Goal: Transaction & Acquisition: Book appointment/travel/reservation

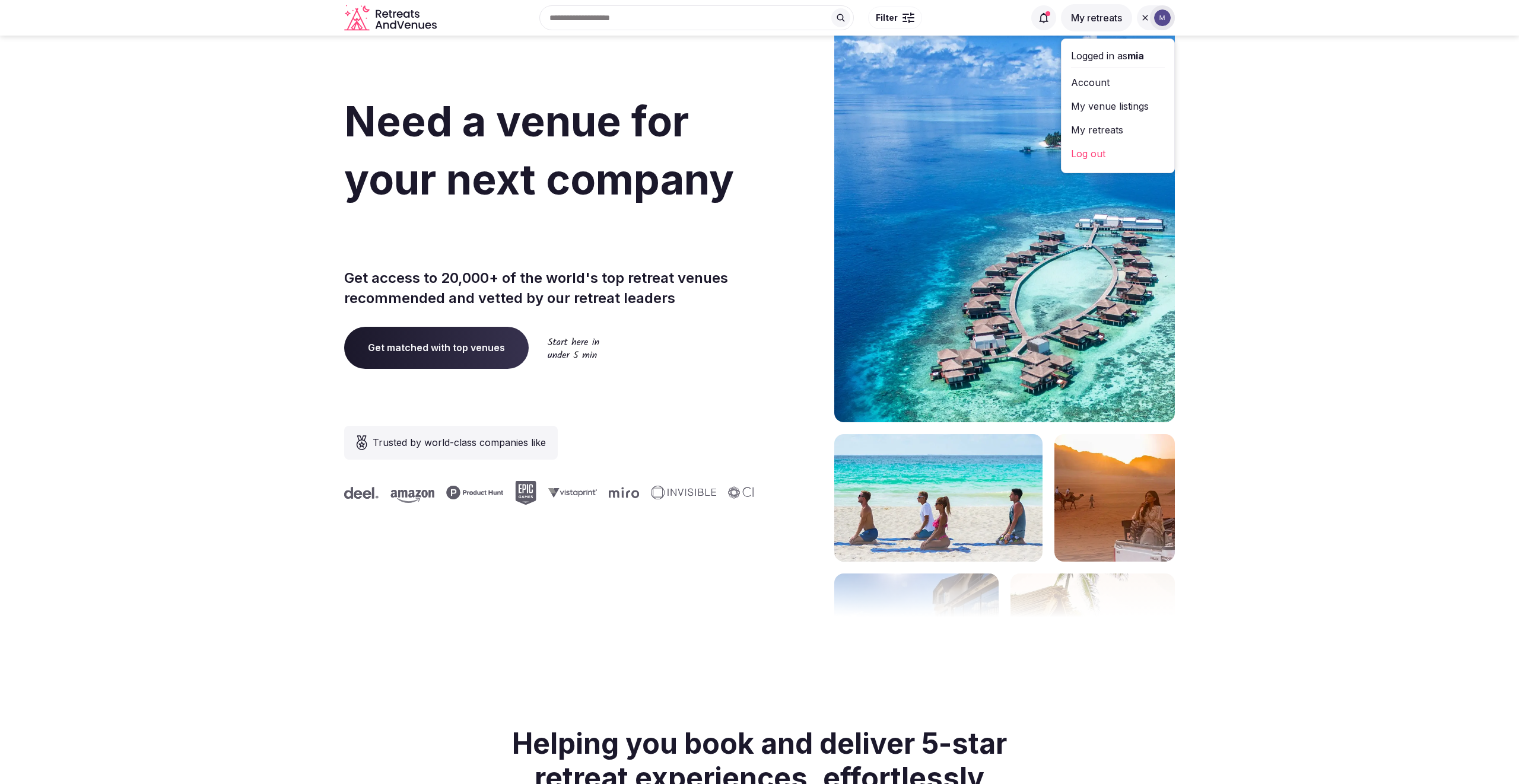
click at [1133, 132] on link "My retreats" at bounding box center [1118, 130] width 94 height 19
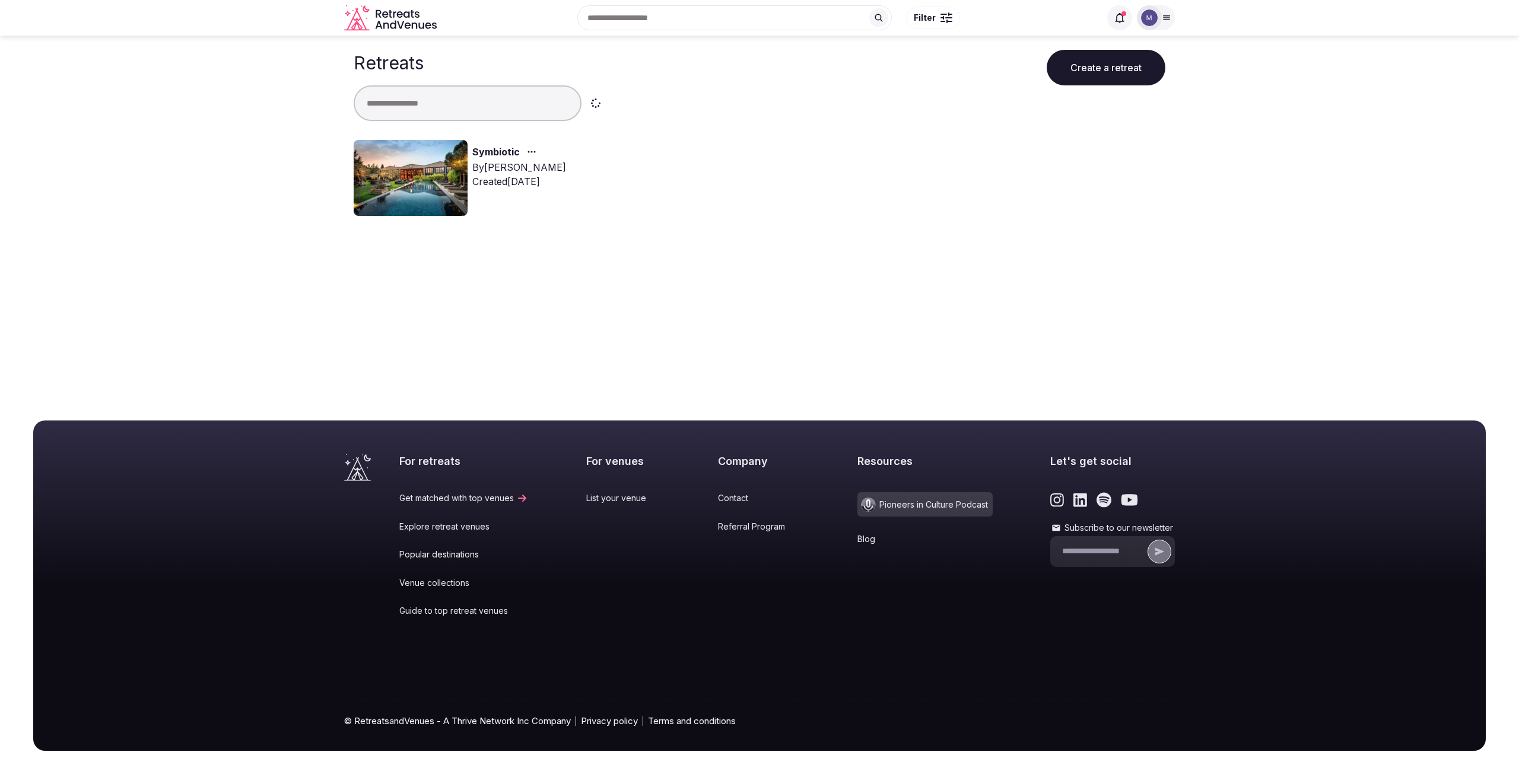
click at [494, 148] on link "Symbiotic" at bounding box center [496, 153] width 47 height 15
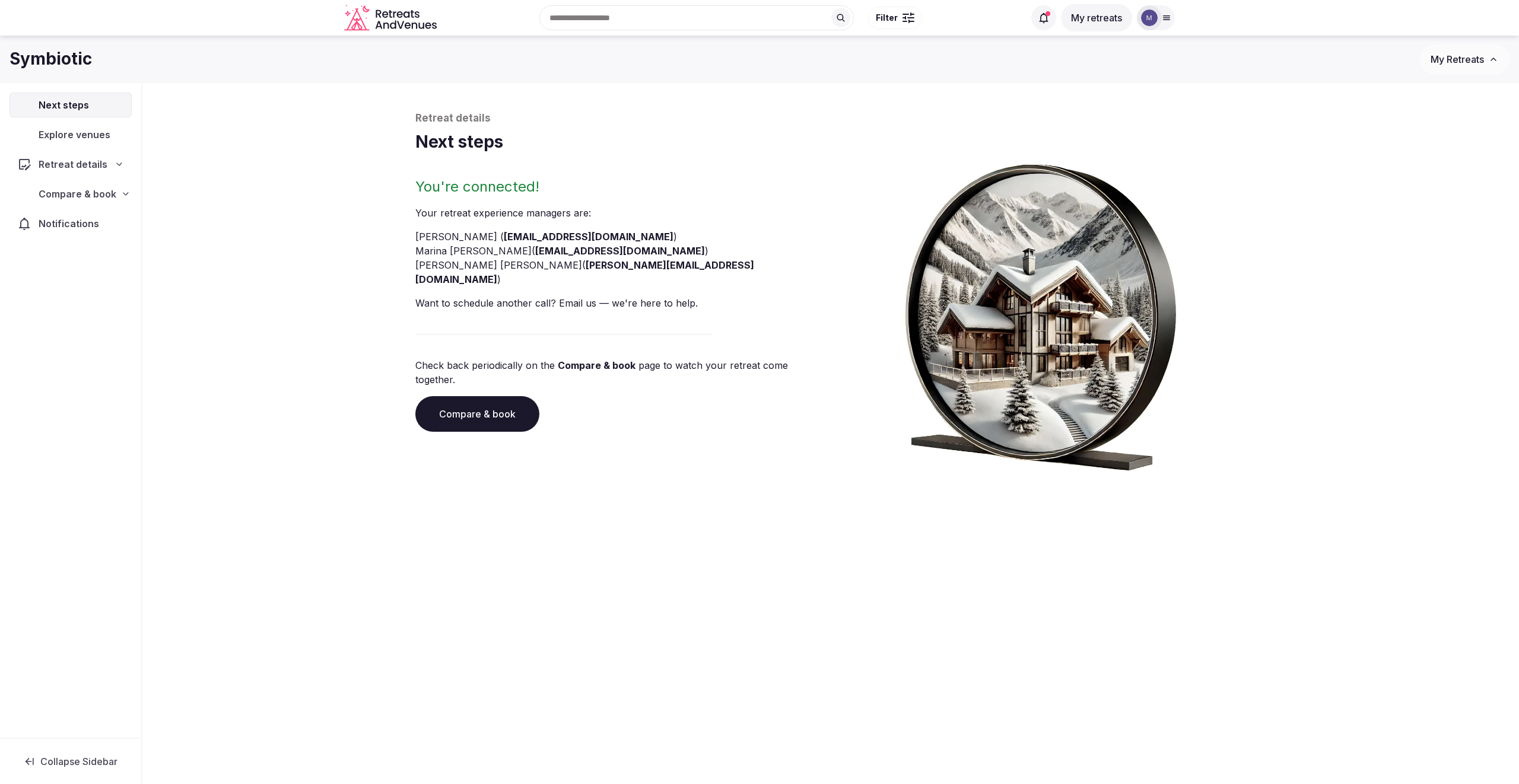
click at [492, 149] on h1 "Next steps" at bounding box center [831, 142] width 831 height 23
click at [110, 185] on div "Compare & book" at bounding box center [70, 193] width 122 height 25
click at [110, 265] on span "Proposals received (8)" at bounding box center [75, 271] width 94 height 12
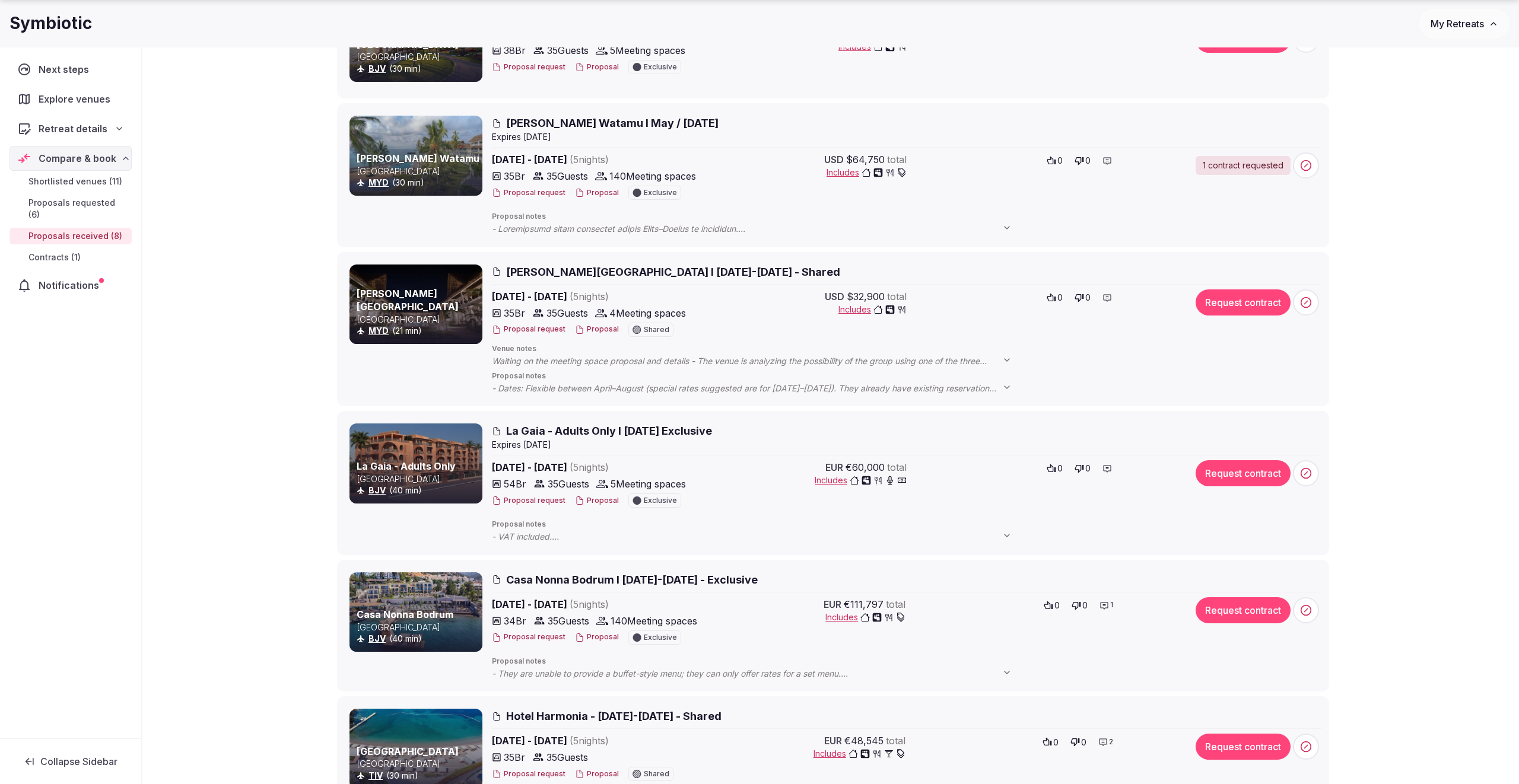
scroll to position [504, 0]
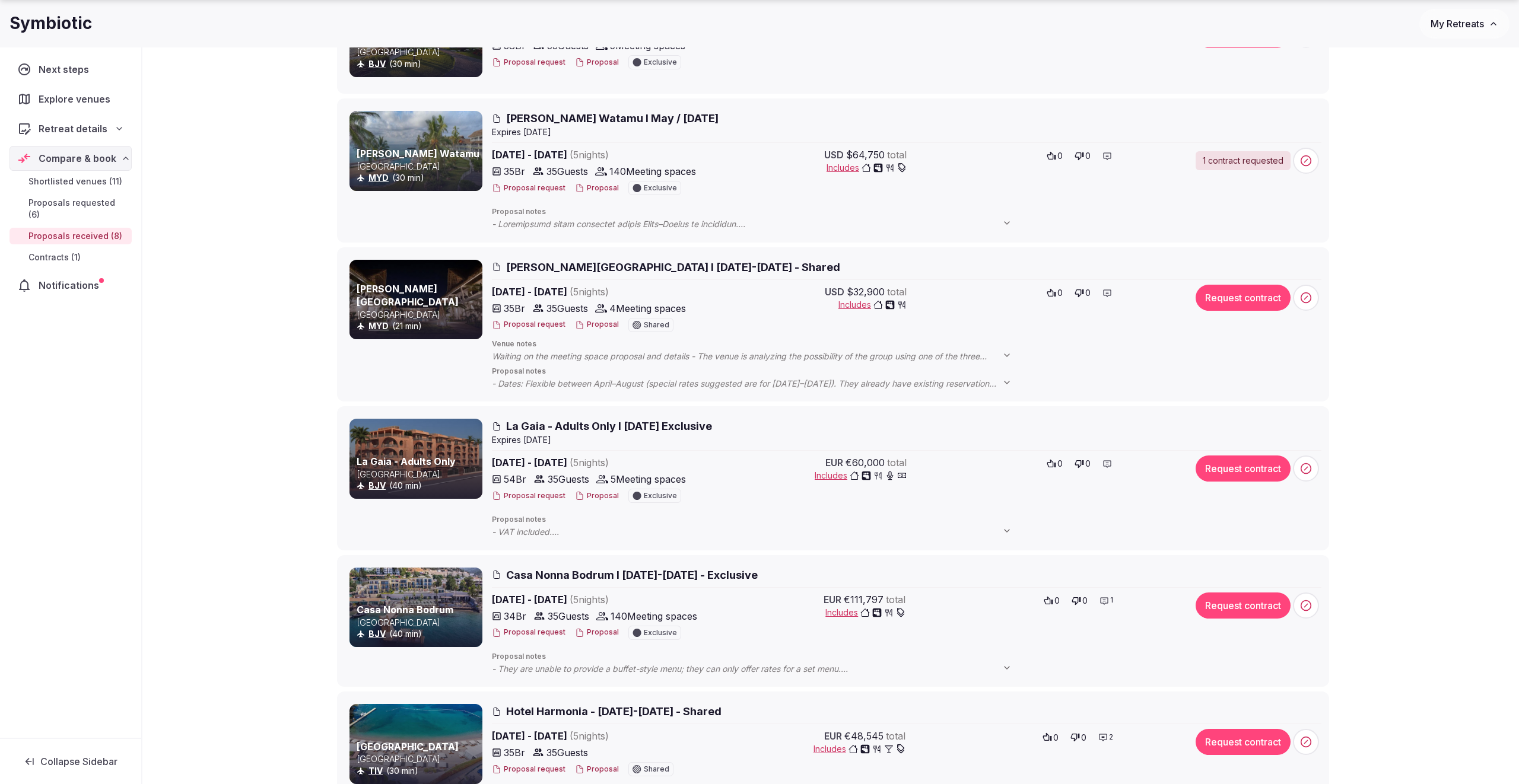
click at [581, 120] on span "[PERSON_NAME] Watamu I May / [DATE]" at bounding box center [612, 118] width 212 height 15
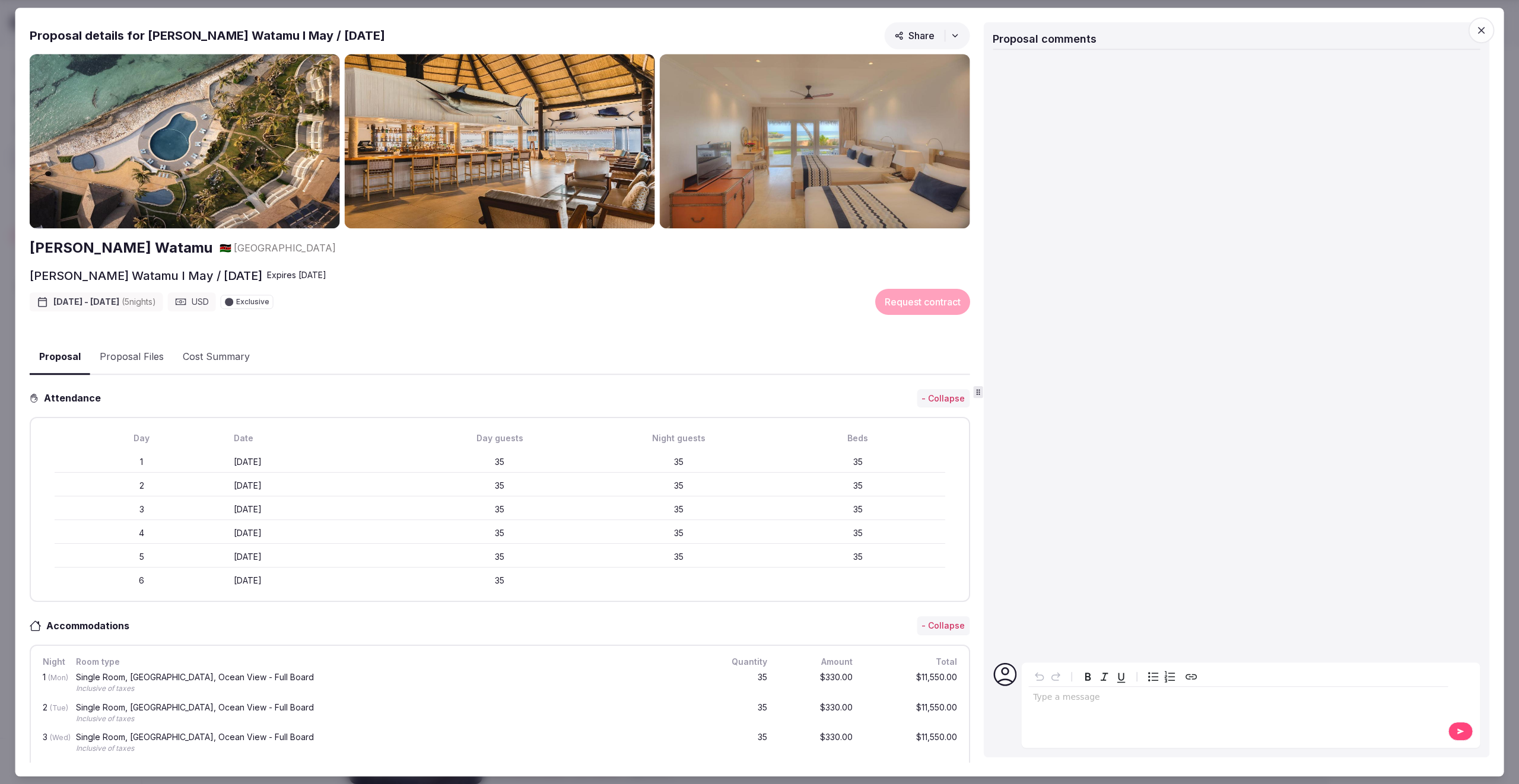
click at [1489, 26] on span "button" at bounding box center [1481, 30] width 26 height 26
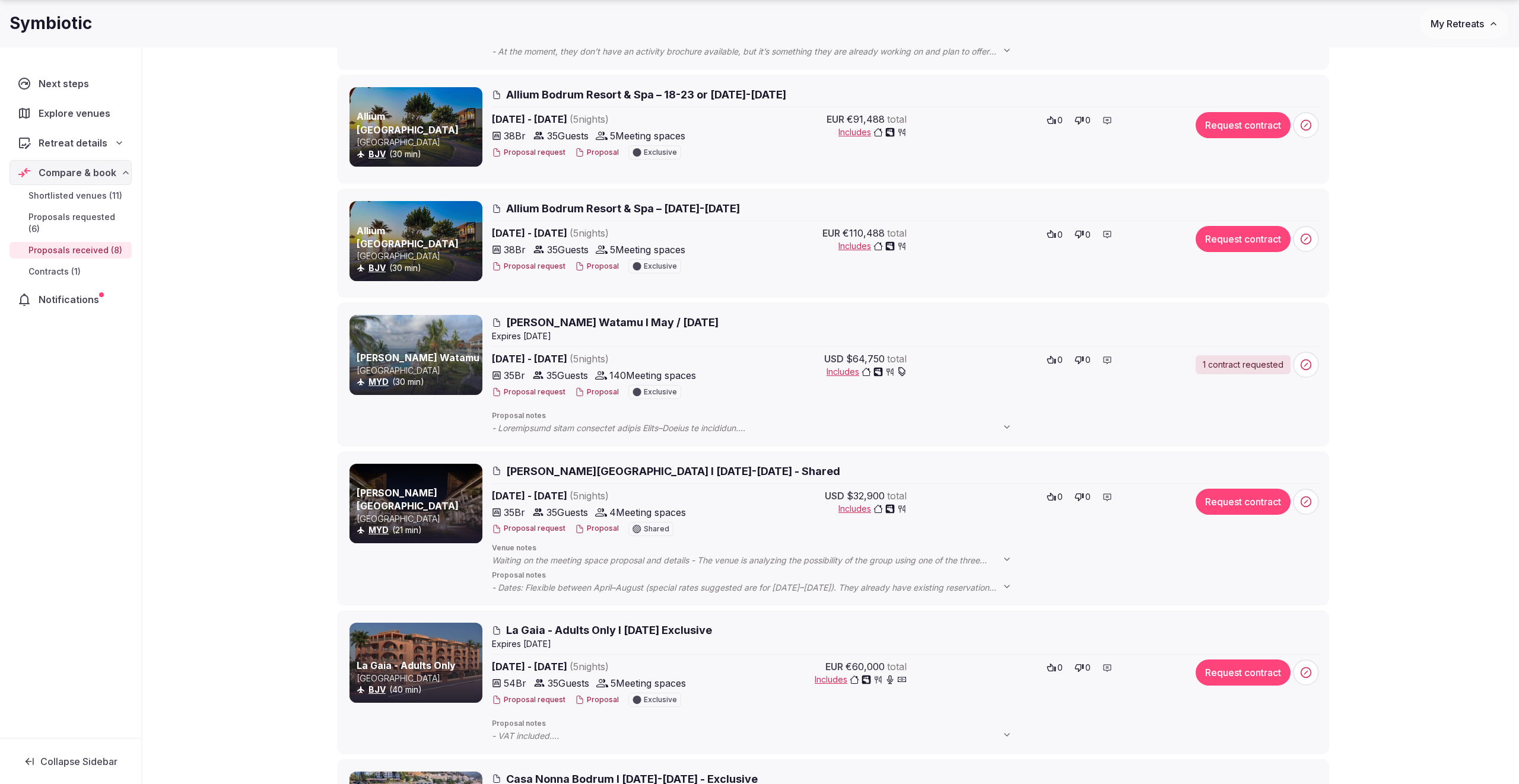
scroll to position [335, 0]
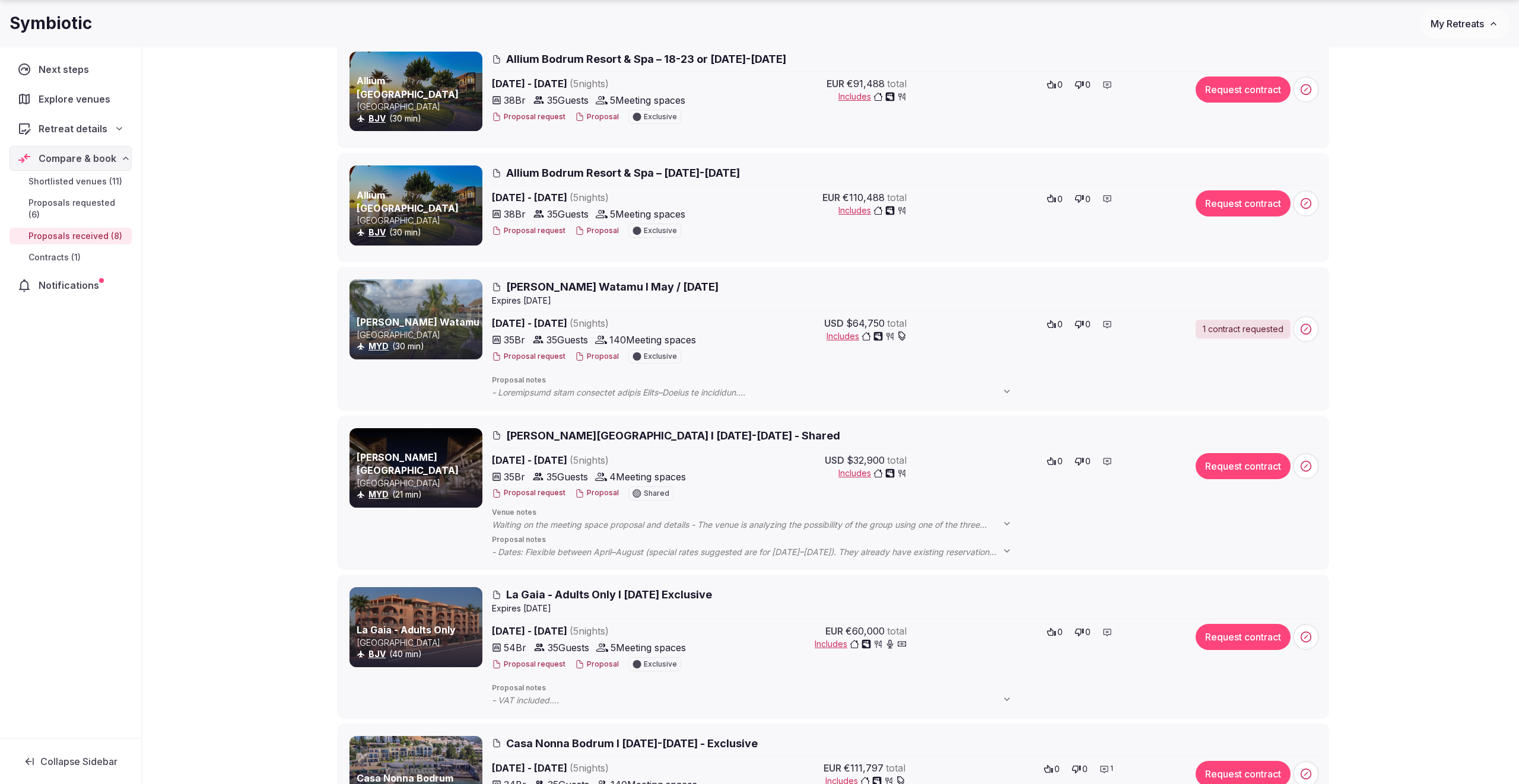
click at [637, 288] on span "[PERSON_NAME] Watamu I May / [DATE]" at bounding box center [612, 286] width 212 height 15
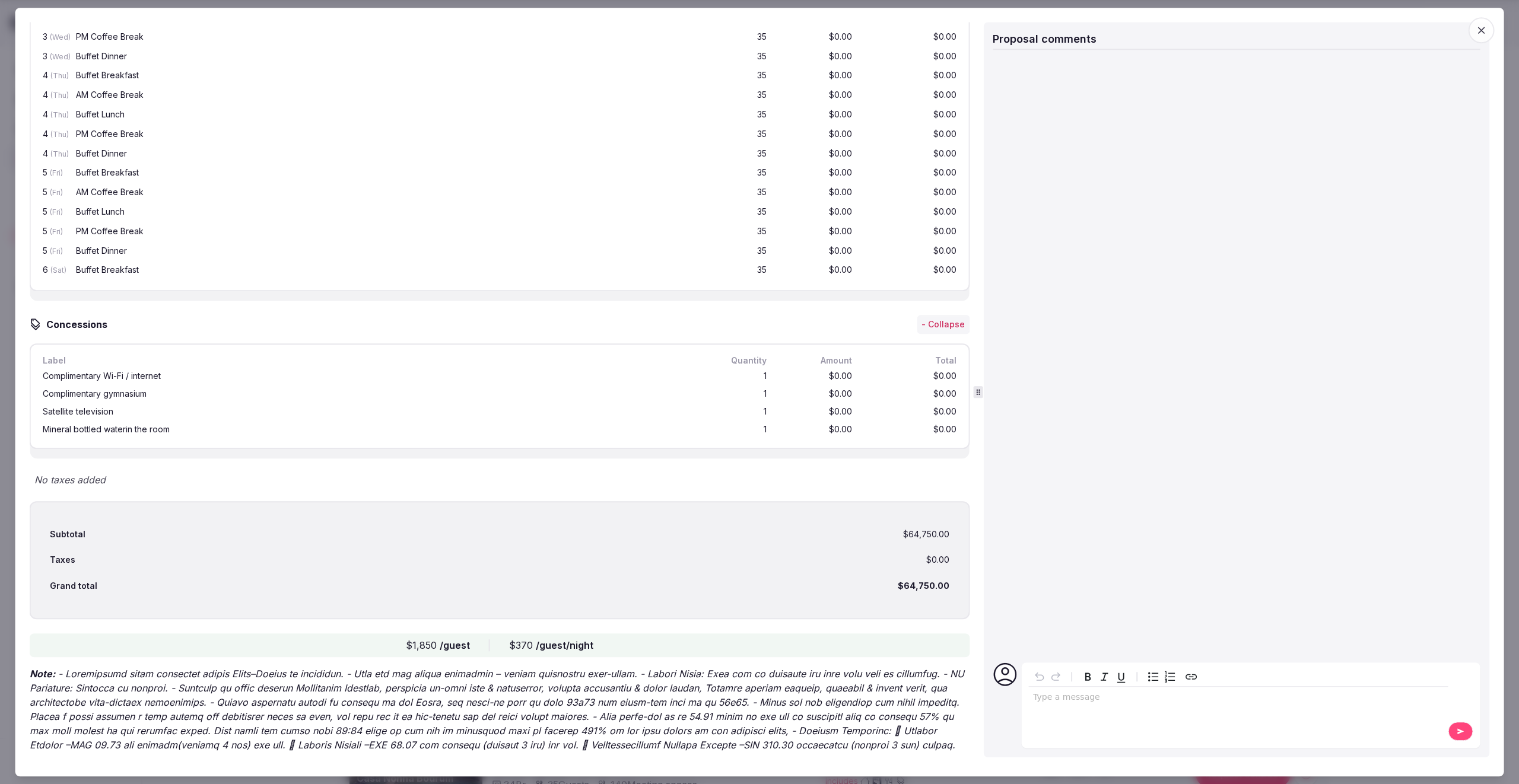
scroll to position [1339, 0]
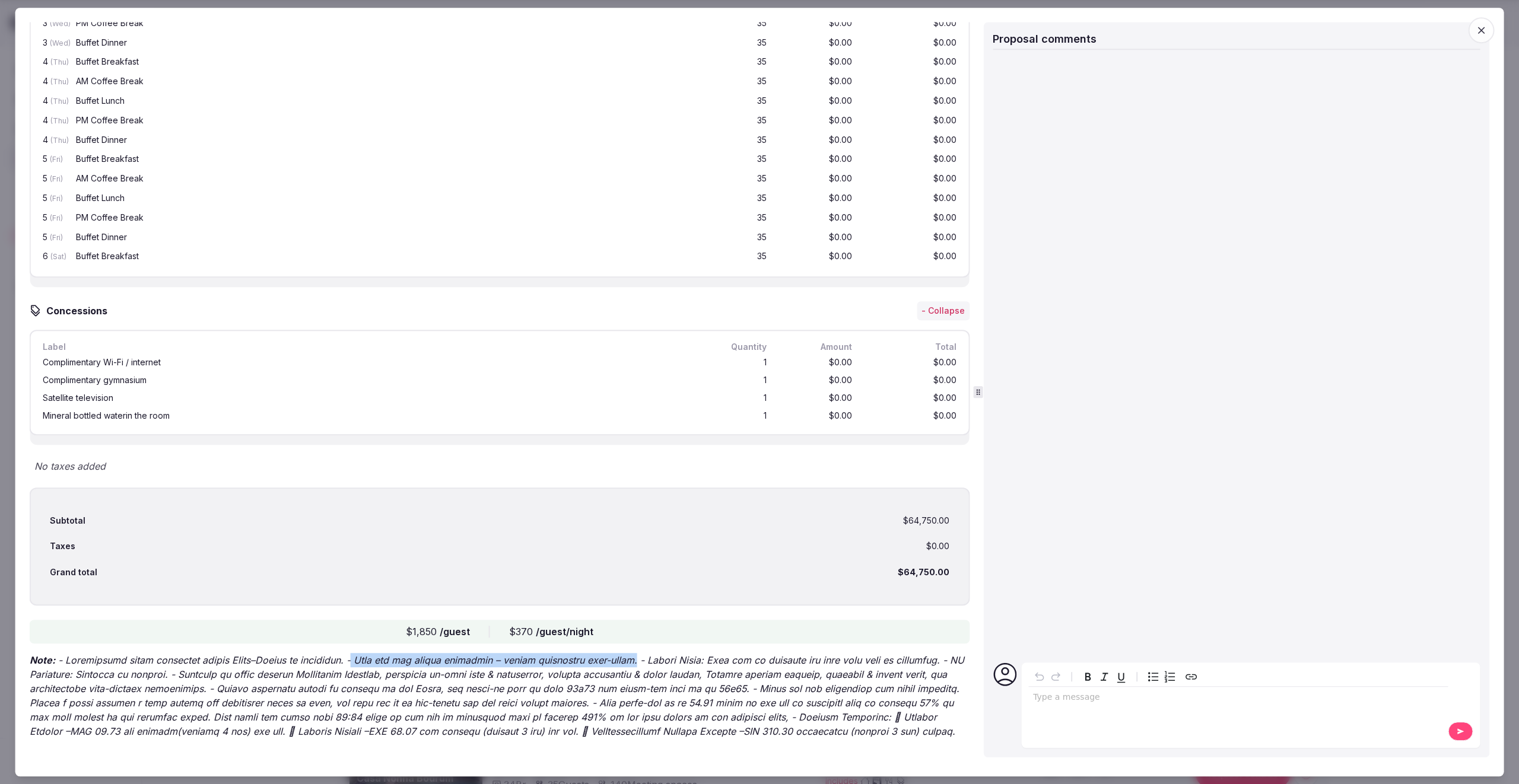
drag, startPoint x: 333, startPoint y: 653, endPoint x: 607, endPoint y: 646, distance: 274.1
click at [607, 653] on p "Note:" at bounding box center [500, 696] width 941 height 85
click at [247, 695] on p "Note:" at bounding box center [500, 696] width 941 height 85
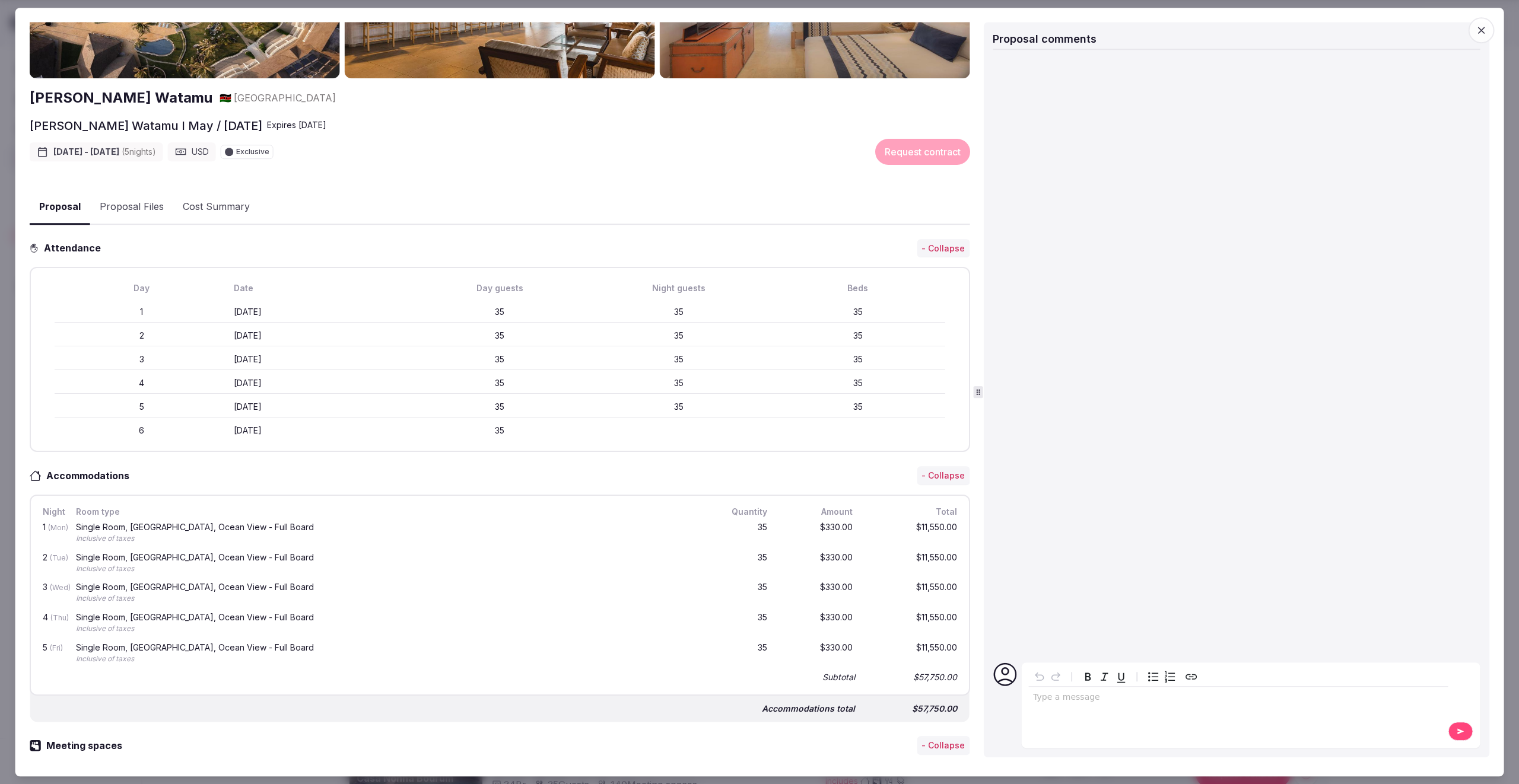
scroll to position [0, 0]
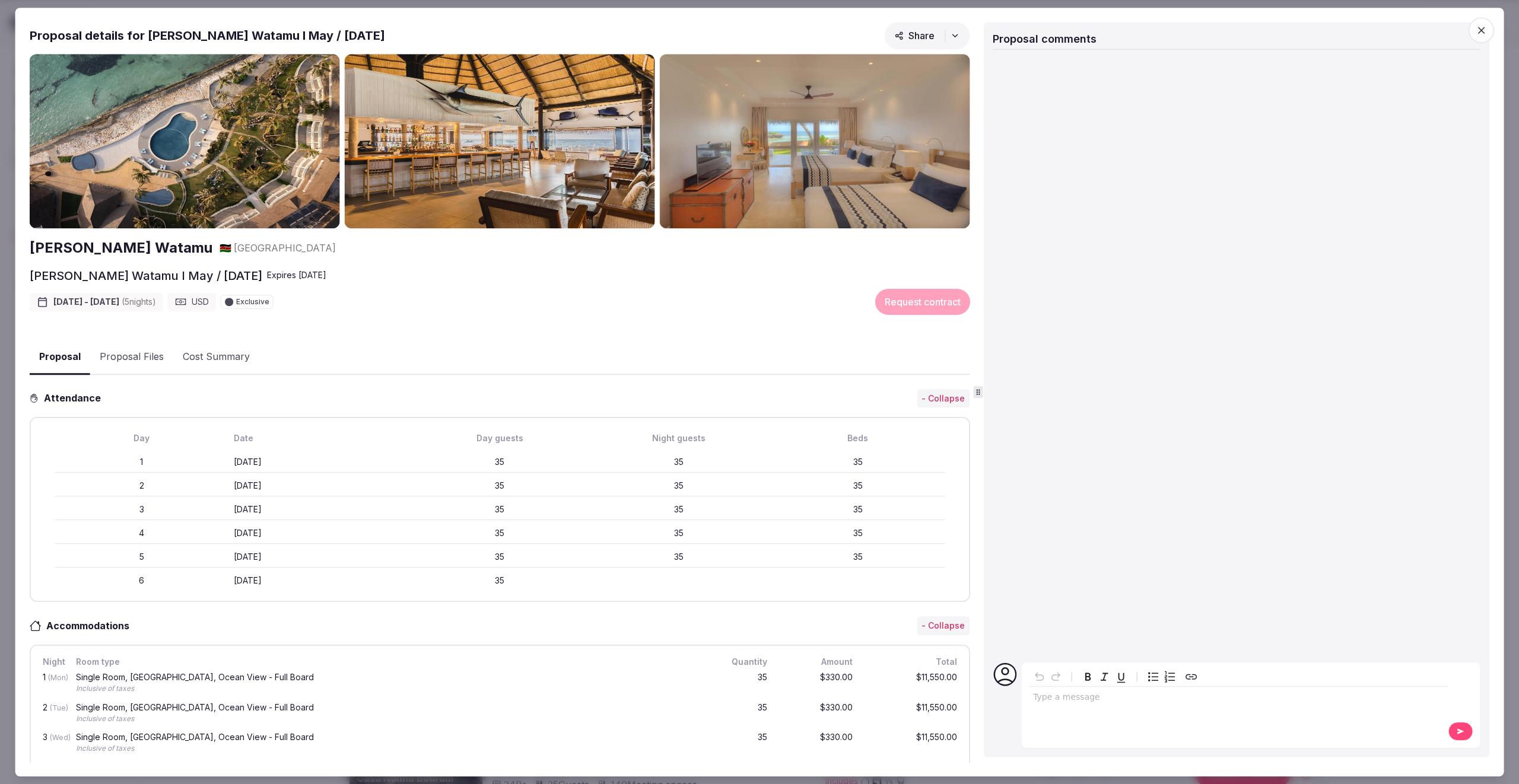
click at [128, 352] on button "Proposal Files" at bounding box center [131, 357] width 83 height 34
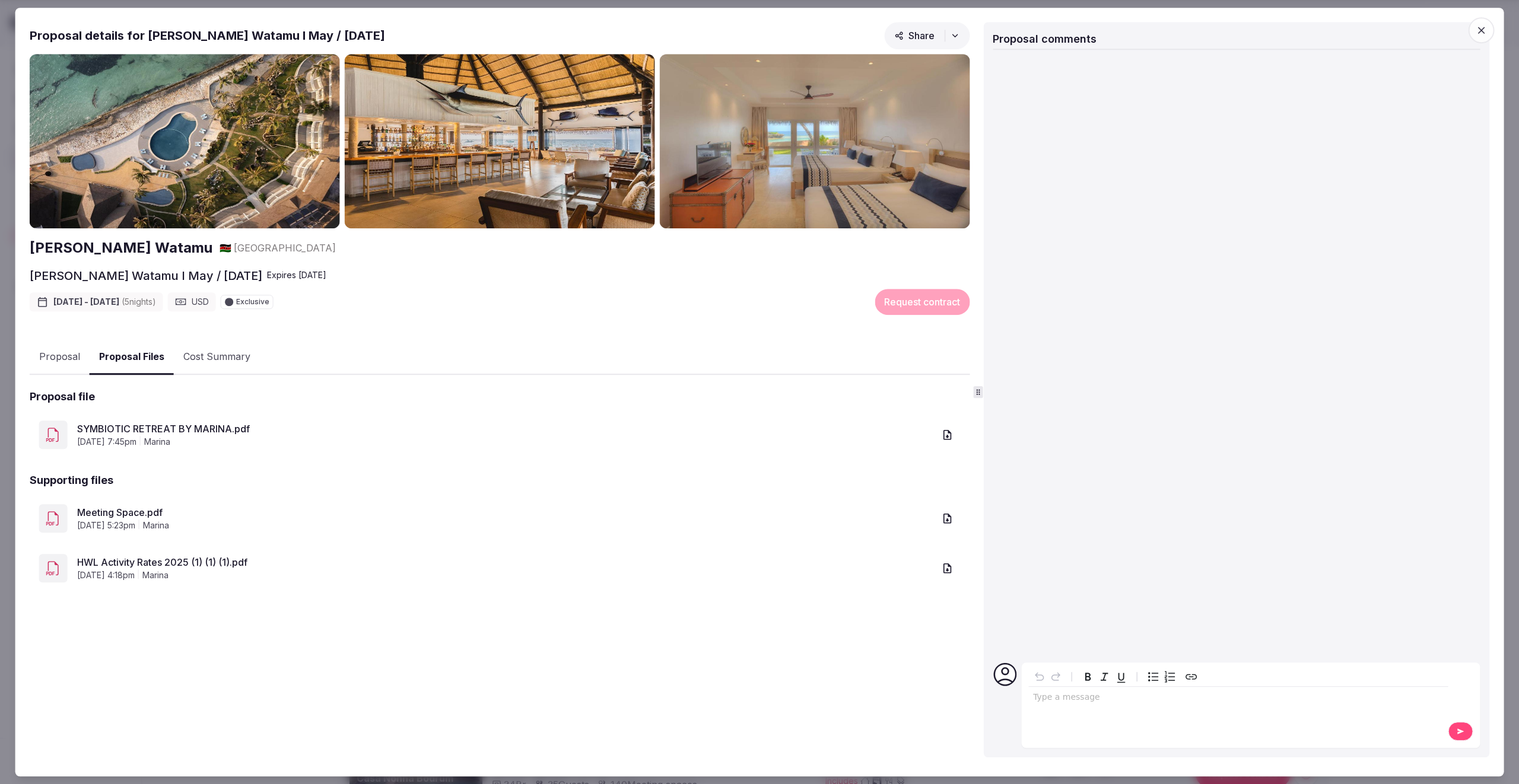
click at [181, 428] on link "SYMBIOTIC RETREAT BY MARINA.pdf" at bounding box center [506, 428] width 857 height 15
click at [142, 513] on link "Meeting Space.pdf" at bounding box center [506, 513] width 857 height 15
click at [229, 565] on link "HWL Activity Rates 2025 (1) (1) (1).pdf" at bounding box center [506, 562] width 857 height 15
click at [60, 358] on button "Proposal" at bounding box center [60, 357] width 60 height 34
